Goal: Transaction & Acquisition: Obtain resource

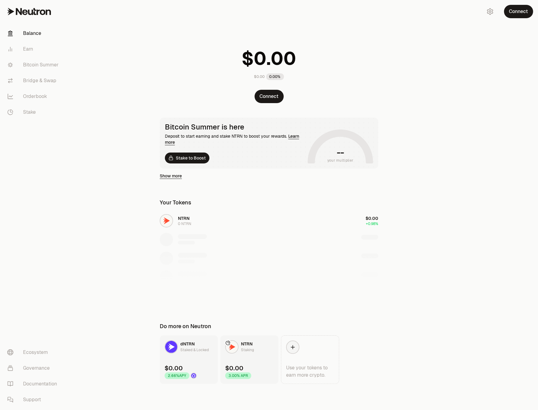
click at [518, 14] on button "Connect" at bounding box center [518, 11] width 29 height 13
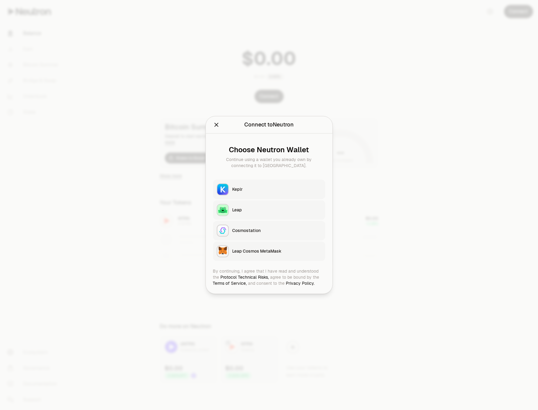
click at [267, 188] on div "Keplr" at bounding box center [276, 189] width 89 height 6
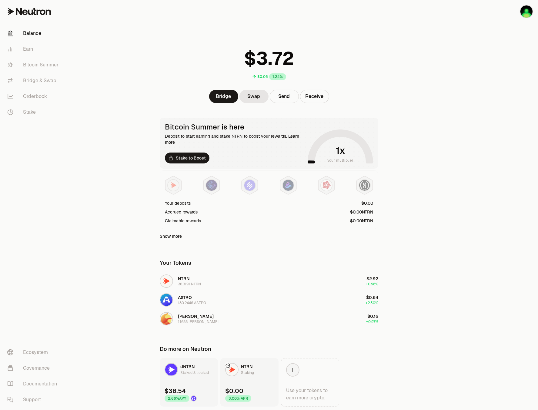
click at [447, 81] on main "$0.05 1.24% Bridge Swap Send Receive Bitcoin Summer is here Deposit to start ea…" at bounding box center [303, 215] width 470 height 430
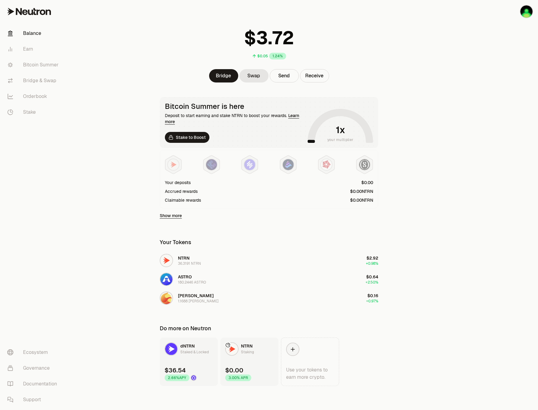
click at [199, 355] on link "dNTRN Staked & Locked $36.54 2.66% APY" at bounding box center [189, 361] width 58 height 48
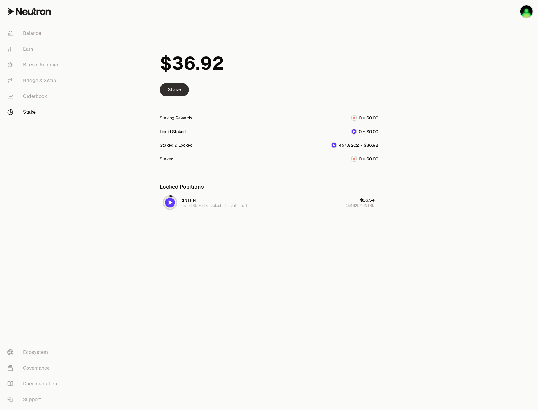
click at [171, 92] on link "Stake" at bounding box center [174, 89] width 29 height 13
